Goal: Task Accomplishment & Management: Complete application form

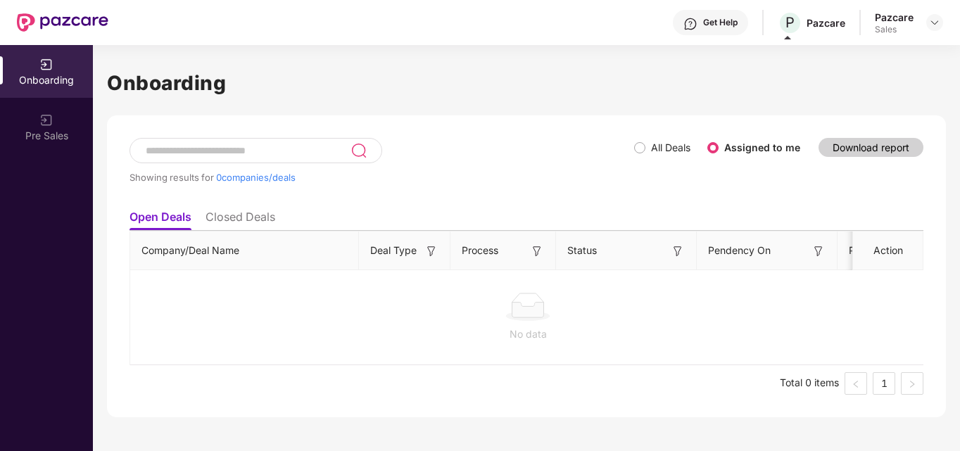
scroll to position [0, 1]
click at [931, 25] on img at bounding box center [934, 22] width 11 height 11
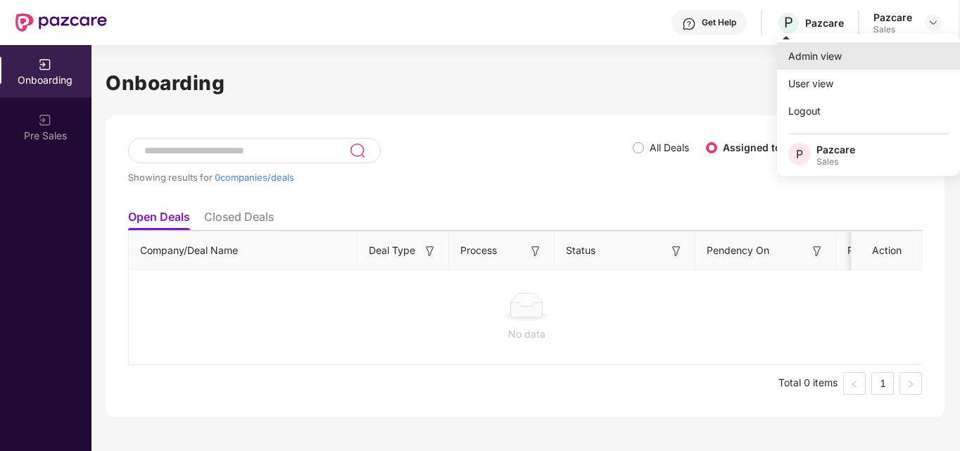
click at [865, 50] on div "Admin view" at bounding box center [868, 55] width 183 height 27
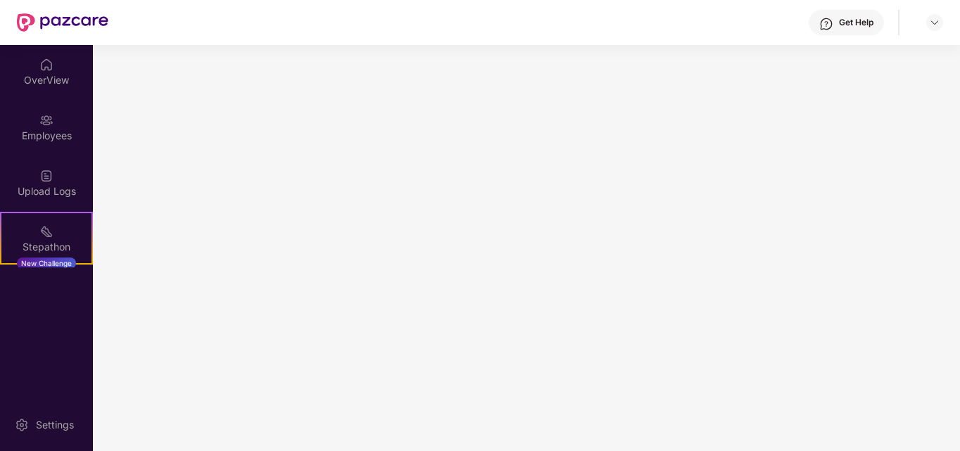
scroll to position [0, 0]
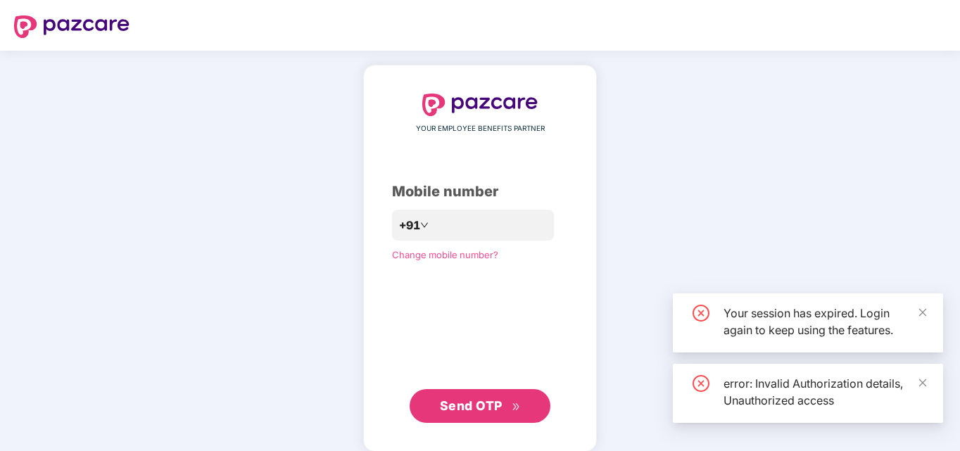
click at [48, 73] on div "YOUR EMPLOYEE BENEFITS PARTNER Mobile number +91 Change mobile number? Send OTP" at bounding box center [480, 258] width 960 height 415
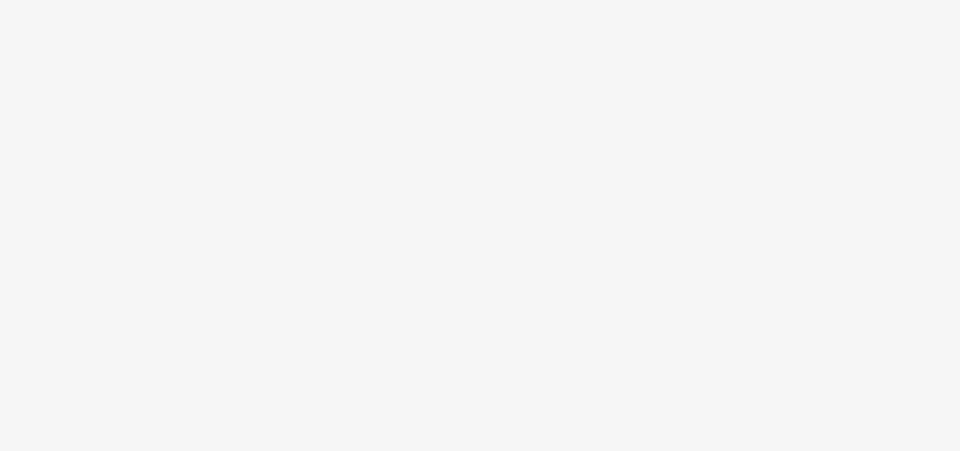
click at [468, 220] on body at bounding box center [480, 225] width 960 height 451
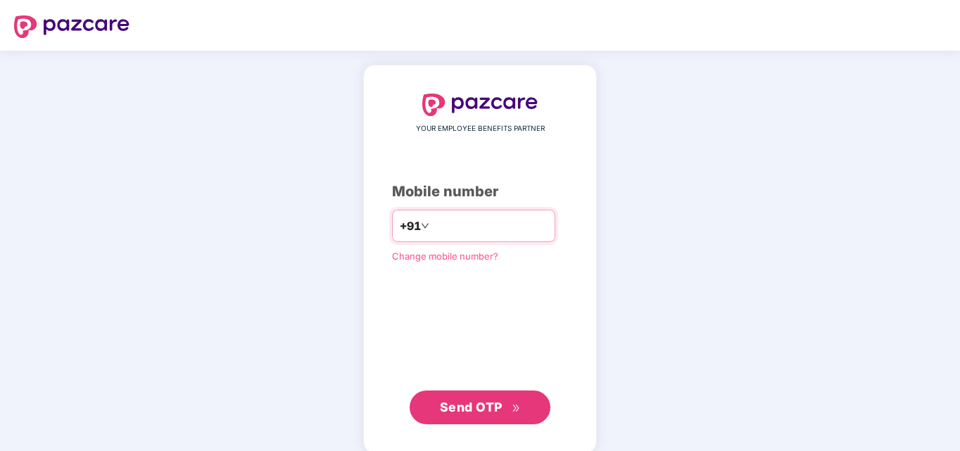
type input "**********"
